Goal: Task Accomplishment & Management: Manage account settings

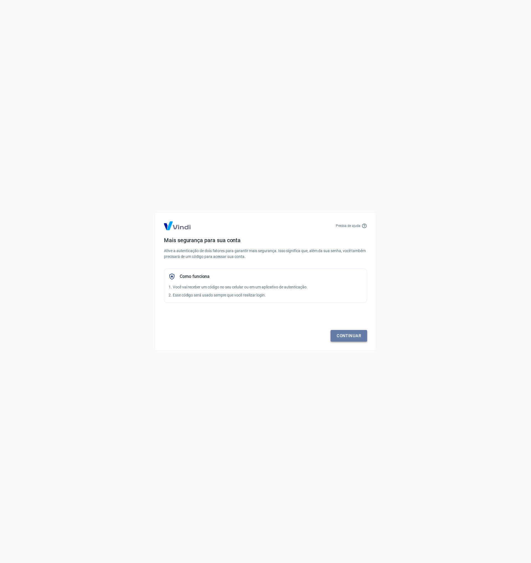
click at [348, 335] on link "Continuar" at bounding box center [349, 336] width 37 height 12
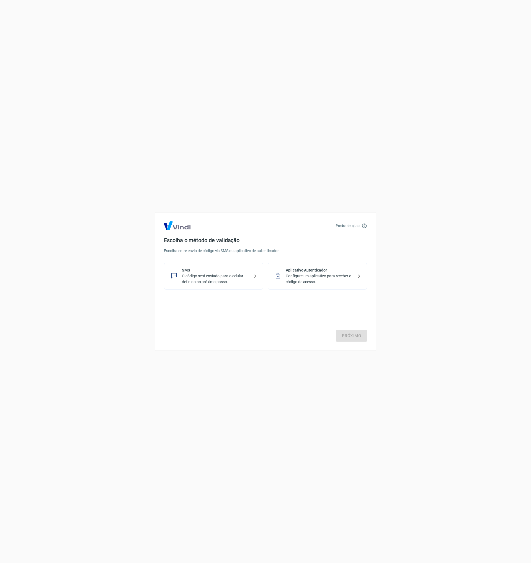
click at [302, 275] on p "Configure um aplicativo para receber o código de acesso." at bounding box center [320, 279] width 68 height 12
click at [351, 334] on link "Próximo" at bounding box center [351, 336] width 31 height 12
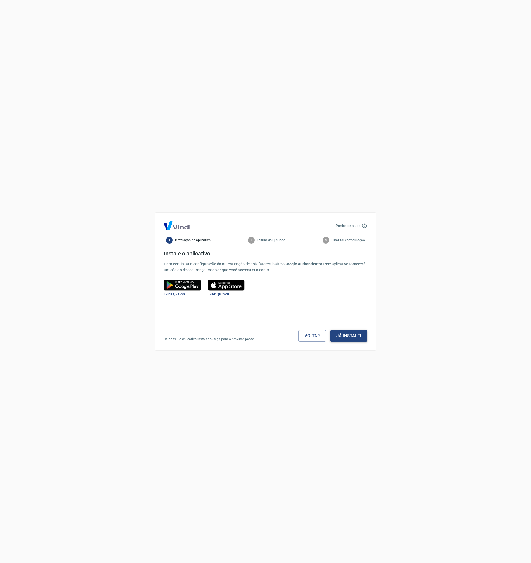
click at [348, 335] on button "Já instalei" at bounding box center [348, 336] width 37 height 12
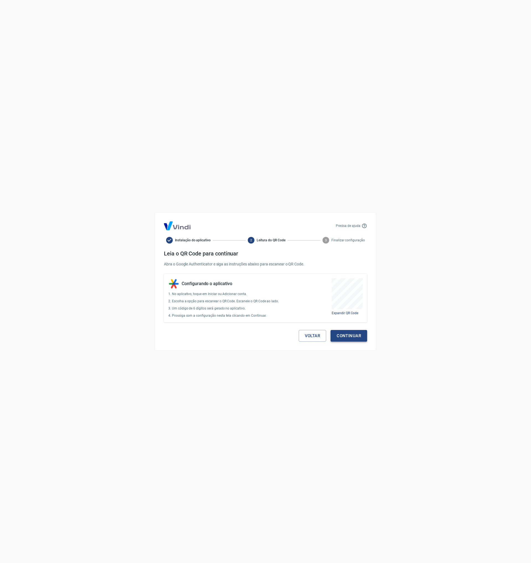
click at [342, 337] on button "Continuar" at bounding box center [349, 336] width 37 height 12
click at [174, 279] on input "tel" at bounding box center [171, 282] width 13 height 12
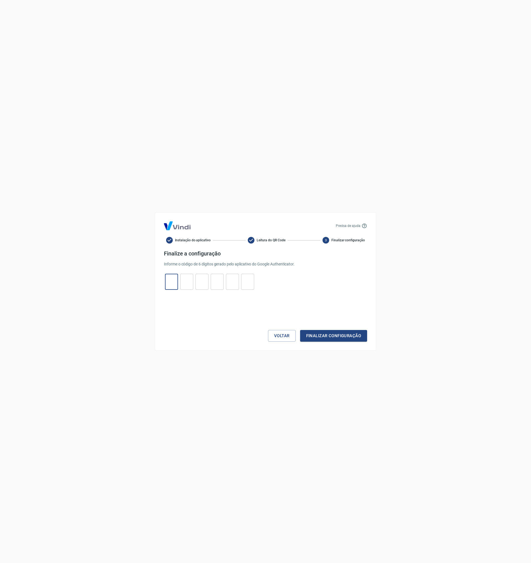
type input "4"
type input "3"
type input "2"
type input "4"
type input "8"
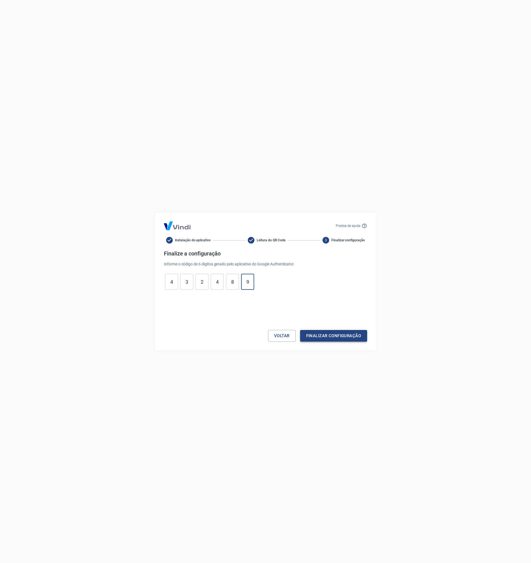
type input "9"
click at [345, 334] on button "Finalizar configuração" at bounding box center [333, 336] width 67 height 12
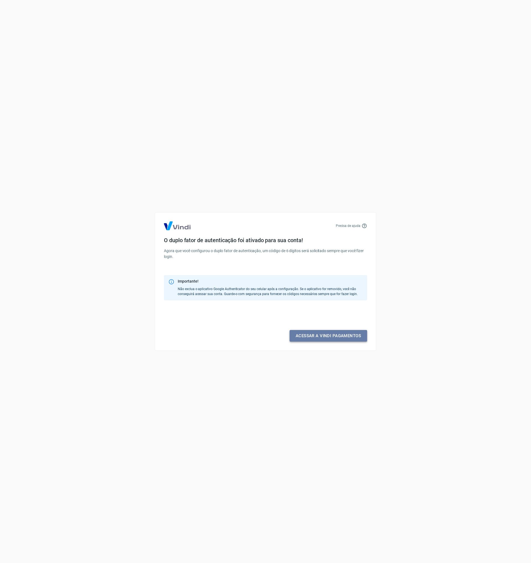
click at [323, 335] on link "Acessar a Vindi pagamentos" at bounding box center [329, 336] width 78 height 12
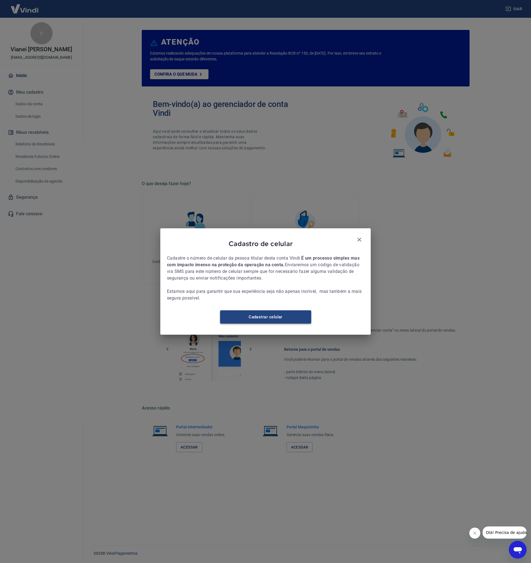
click at [264, 319] on link "Cadastrar celular" at bounding box center [265, 316] width 91 height 13
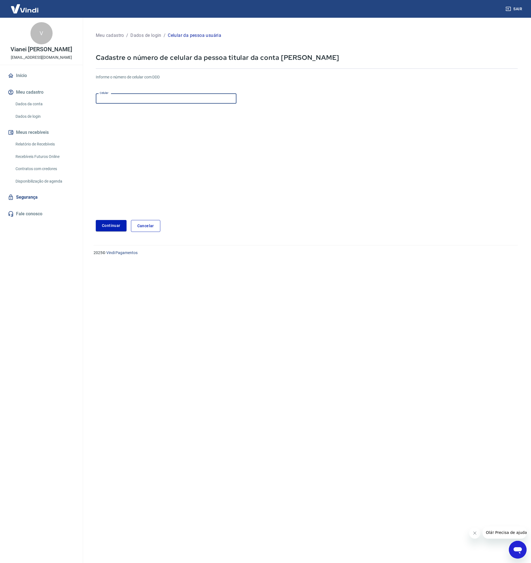
click at [134, 97] on input "Celular" at bounding box center [166, 98] width 141 height 10
click at [150, 100] on input "Celular" at bounding box center [166, 98] width 141 height 10
type input "(54) 99969-2896"
click at [108, 223] on button "Continuar" at bounding box center [111, 225] width 31 height 11
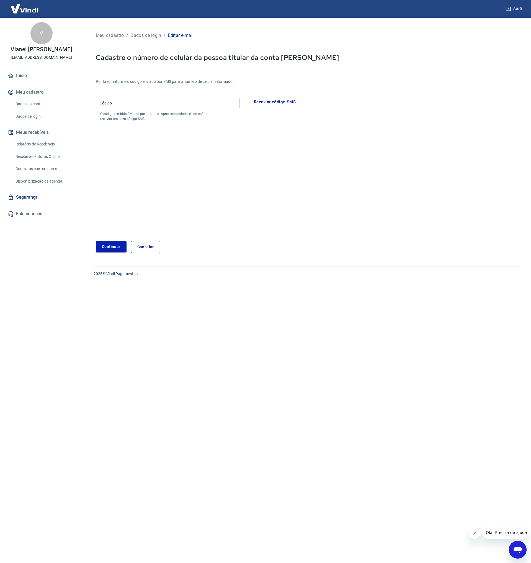
click at [145, 104] on input "Código" at bounding box center [168, 103] width 144 height 10
click at [164, 202] on form "Por favor, informe o código enviado por SMS para o número de celular informado …" at bounding box center [307, 162] width 422 height 181
click at [130, 101] on input "Código" at bounding box center [168, 103] width 144 height 10
type input "264631"
click at [111, 251] on button "Continuar" at bounding box center [111, 246] width 31 height 11
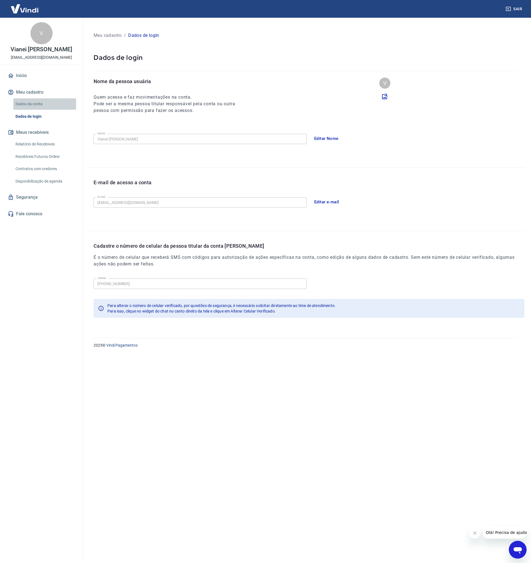
click at [32, 105] on link "Dados da conta" at bounding box center [44, 103] width 63 height 11
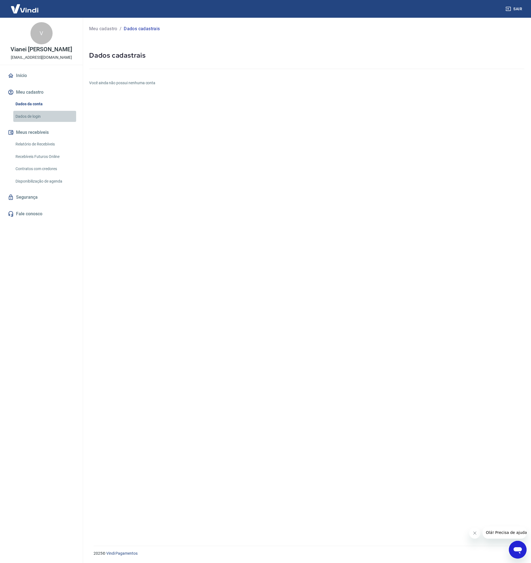
click at [29, 117] on link "Dados de login" at bounding box center [44, 116] width 63 height 11
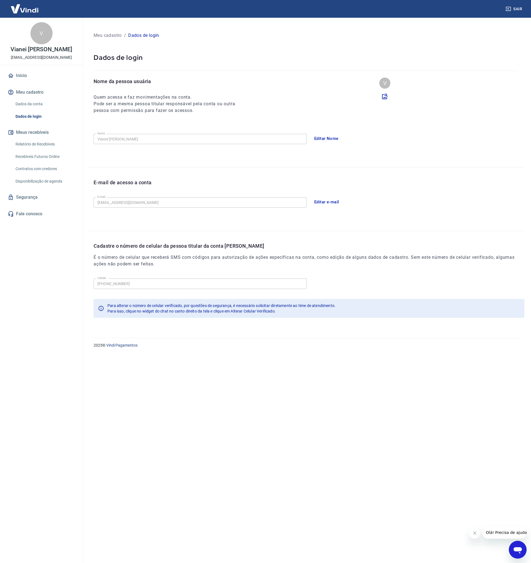
click at [33, 104] on link "Dados da conta" at bounding box center [44, 103] width 63 height 11
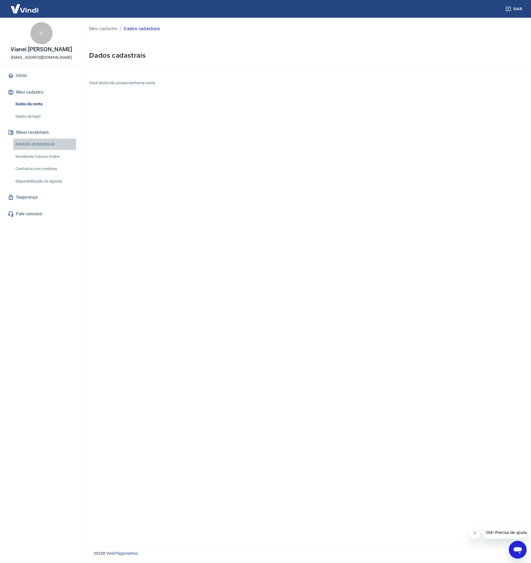
click at [42, 145] on link "Relatório de Recebíveis" at bounding box center [44, 143] width 63 height 11
drag, startPoint x: 149, startPoint y: 82, endPoint x: 160, endPoint y: 81, distance: 10.5
click at [160, 81] on h6 "Você ainda não possui nenhuma conta" at bounding box center [306, 83] width 435 height 6
drag, startPoint x: 125, startPoint y: 125, endPoint x: 112, endPoint y: 137, distance: 17.3
click at [125, 125] on div "Meu cadastro / Dados cadastrais Dados cadastrais Você ainda não possui nenhuma …" at bounding box center [307, 278] width 449 height 521
